Goal: Task Accomplishment & Management: Use online tool/utility

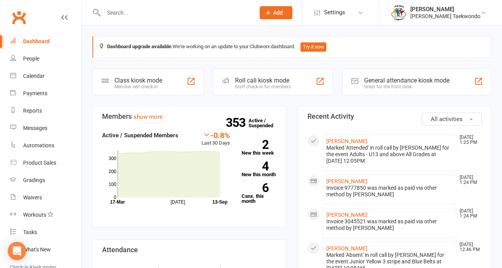
click at [30, 73] on div "Calendar" at bounding box center [34, 76] width 22 height 6
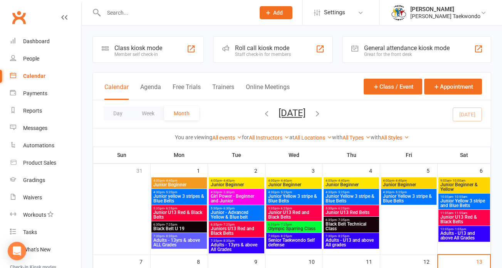
click at [31, 75] on div "Calendar" at bounding box center [34, 76] width 22 height 6
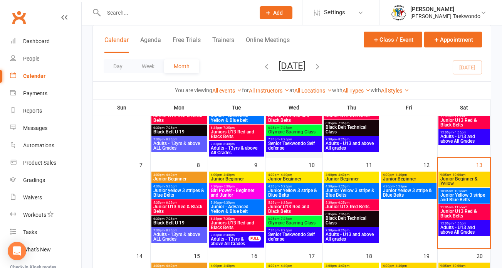
scroll to position [187, 0]
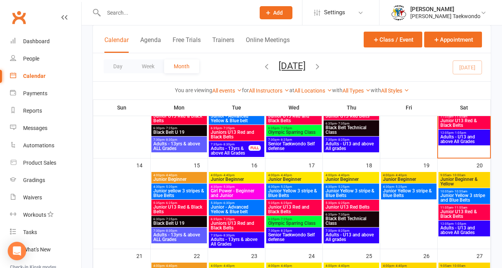
click at [280, 221] on span "Olympic Sparring Class" at bounding box center [294, 223] width 52 height 5
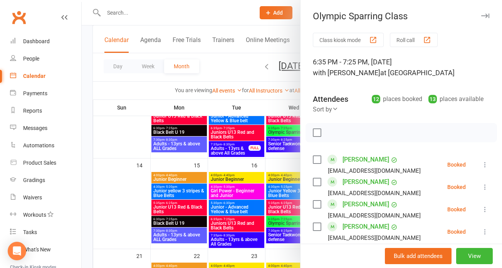
click at [398, 38] on button "Roll call" at bounding box center [414, 40] width 48 height 14
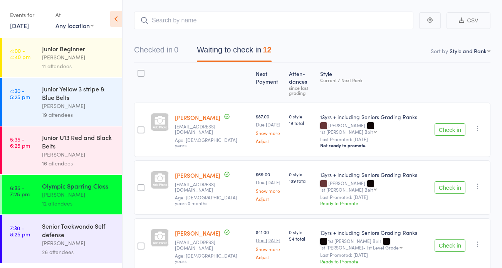
scroll to position [21, 0]
